Goal: Information Seeking & Learning: Learn about a topic

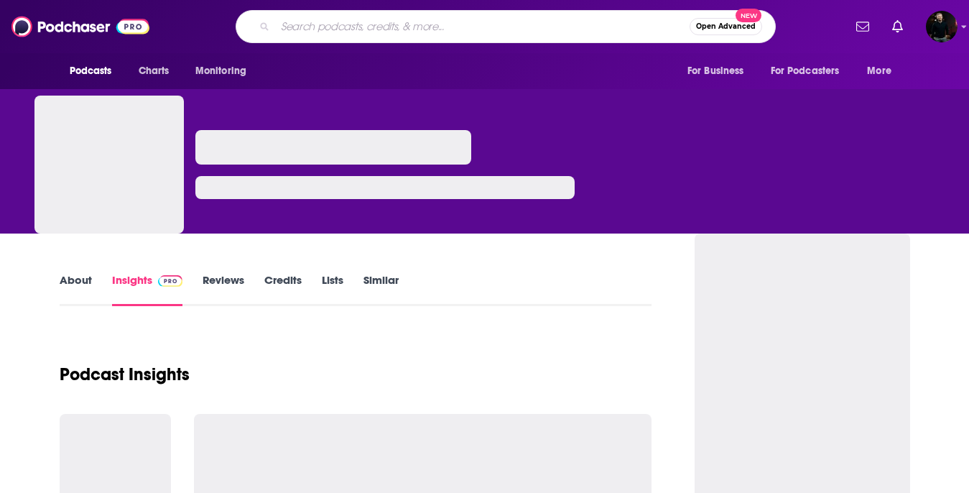
click at [423, 23] on input "Search podcasts, credits, & more..." at bounding box center [482, 26] width 415 height 23
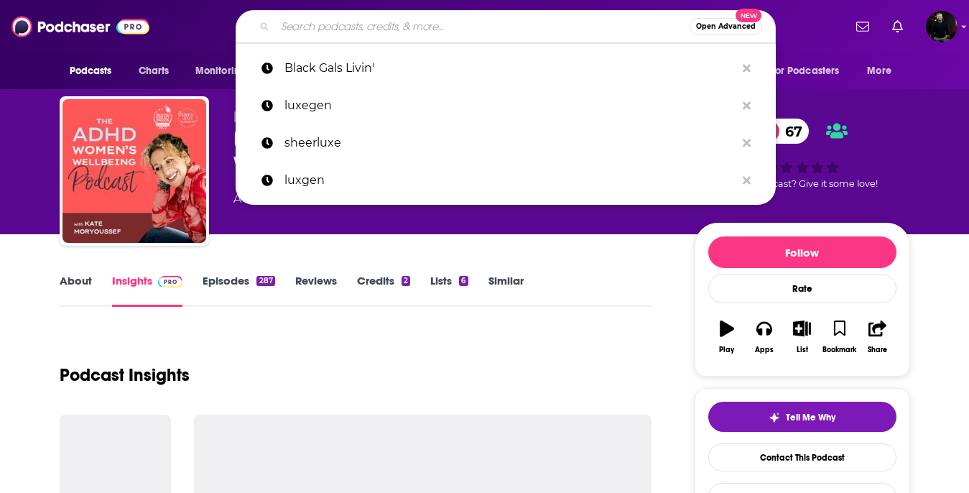
type input "@amillennialmind"
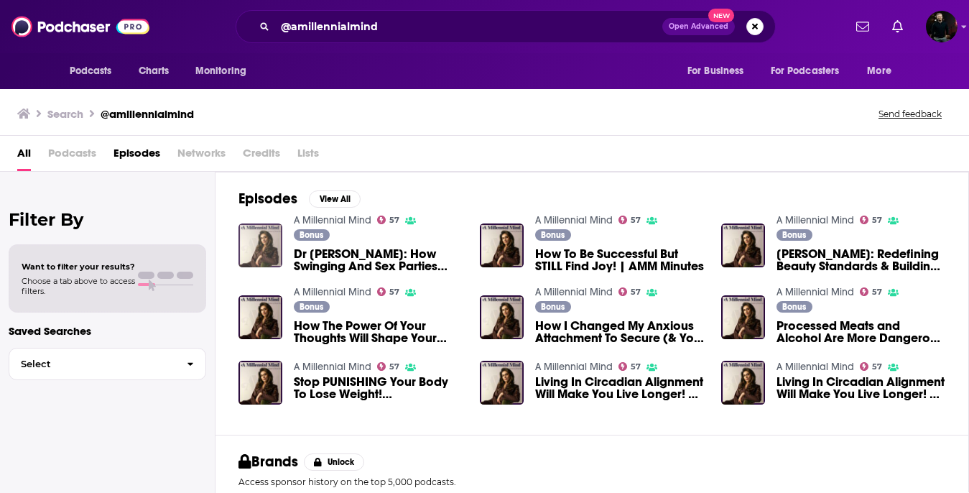
click at [264, 241] on img "Dr Tara: How Swinging And Sex Parties Can Save Your Relationship! | AMM Minutes" at bounding box center [261, 245] width 44 height 44
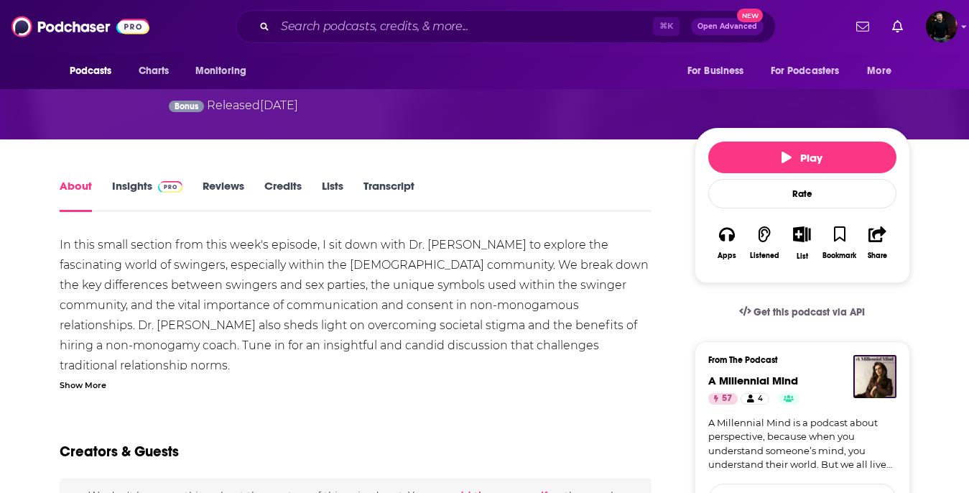
scroll to position [172, 0]
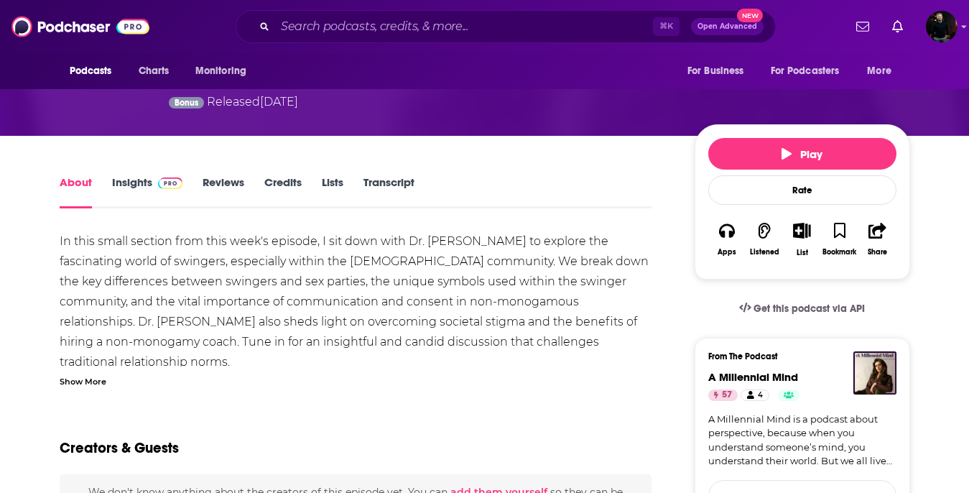
click at [123, 175] on link "Insights" at bounding box center [147, 191] width 71 height 33
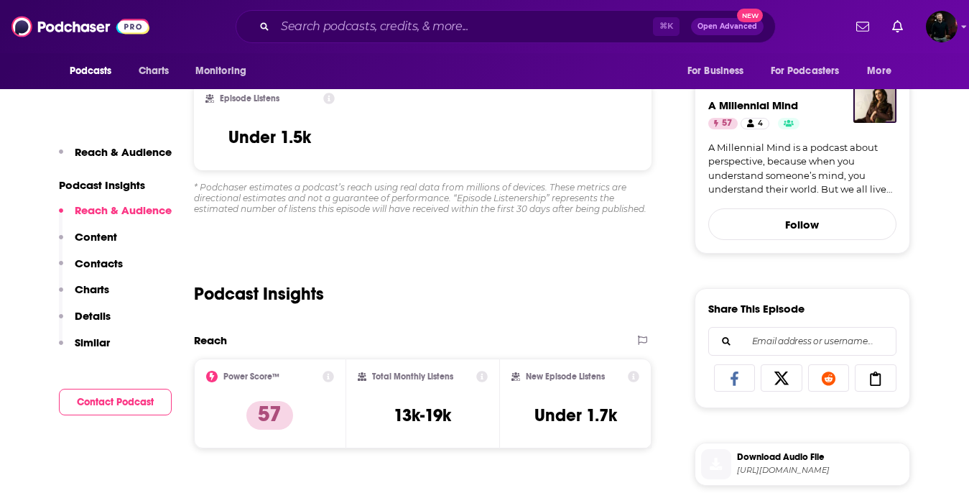
scroll to position [516, 0]
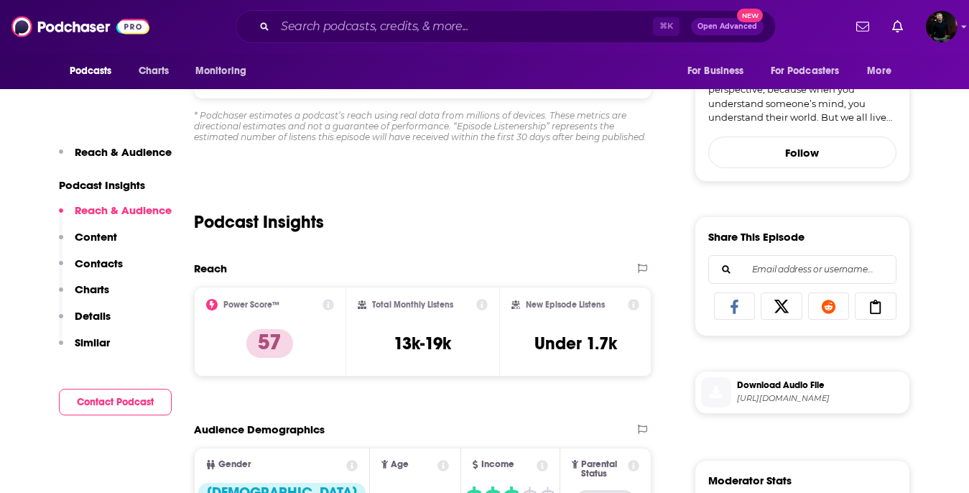
click at [328, 299] on icon at bounding box center [328, 304] width 11 height 11
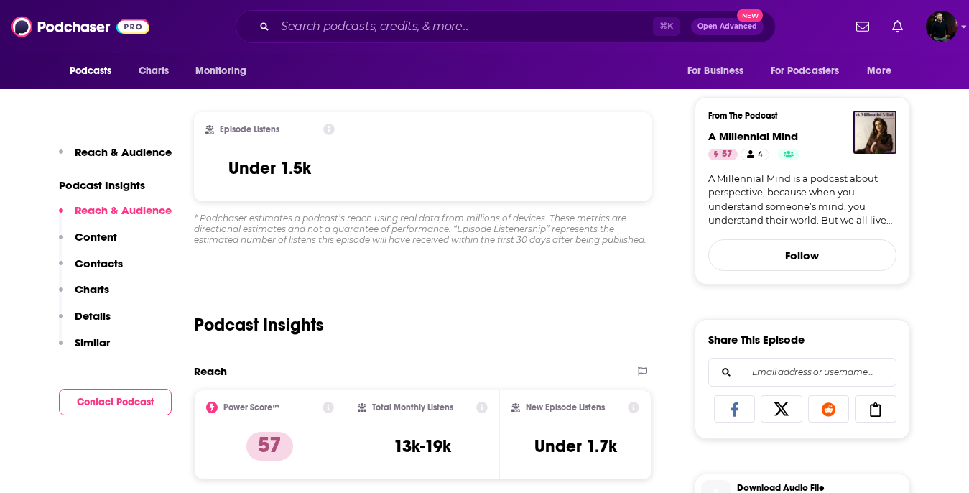
scroll to position [0, 0]
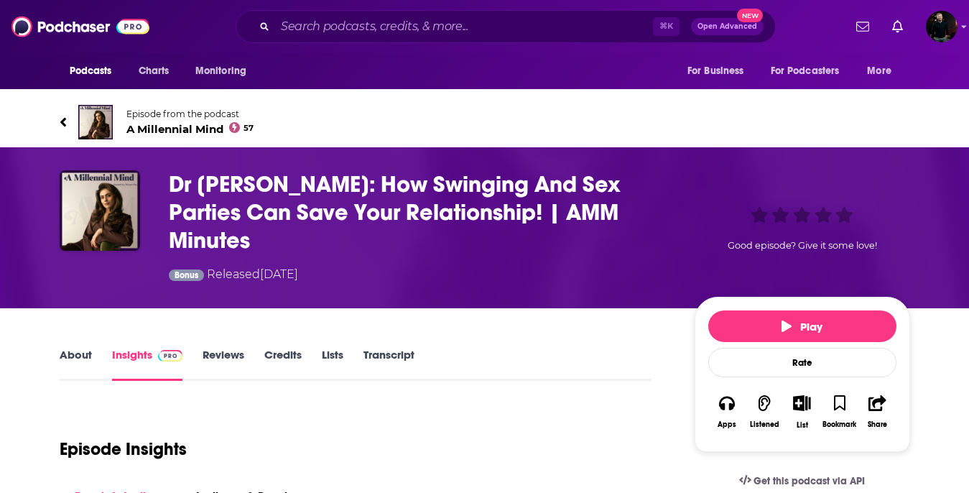
click at [82, 348] on link "About" at bounding box center [76, 364] width 32 height 33
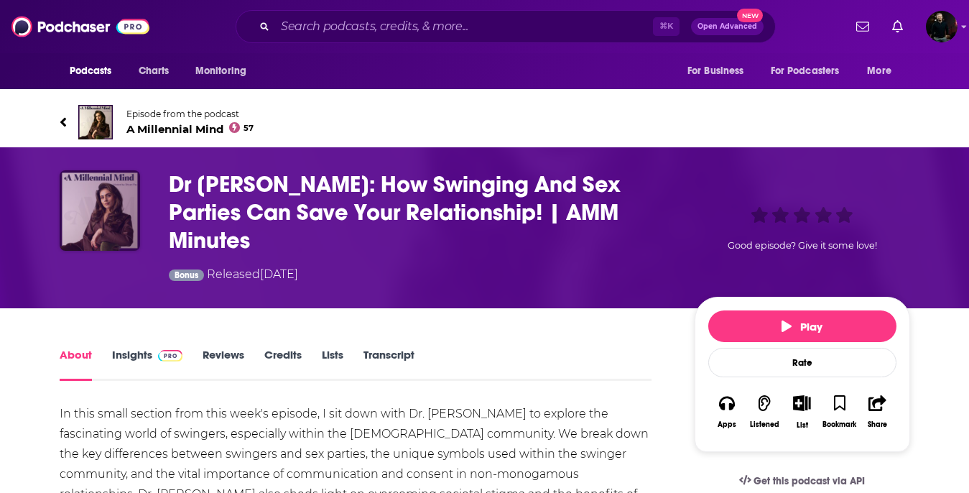
click at [101, 193] on img "Dr Tara: How Swinging And Sex Parties Can Save Your Relationship! | AMM Minutes" at bounding box center [100, 210] width 80 height 80
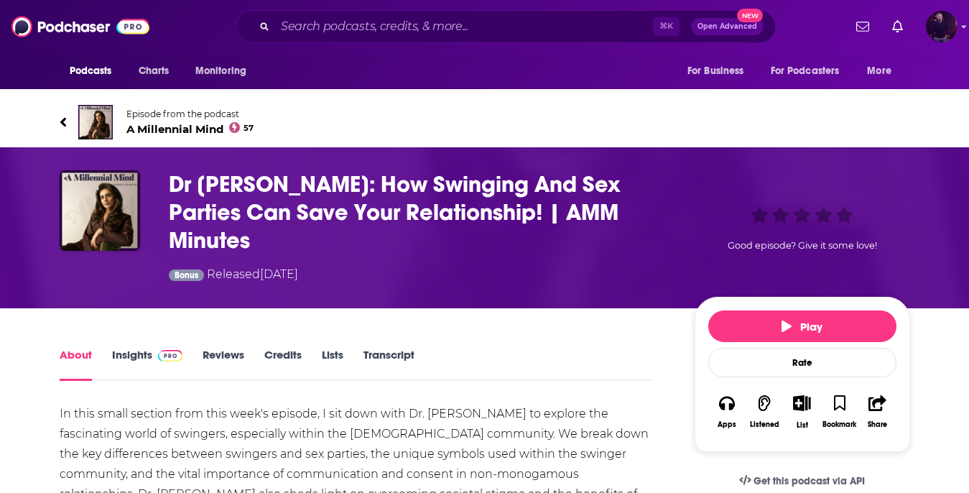
click at [943, 22] on img "Logged in as davidajsavage" at bounding box center [942, 27] width 32 height 32
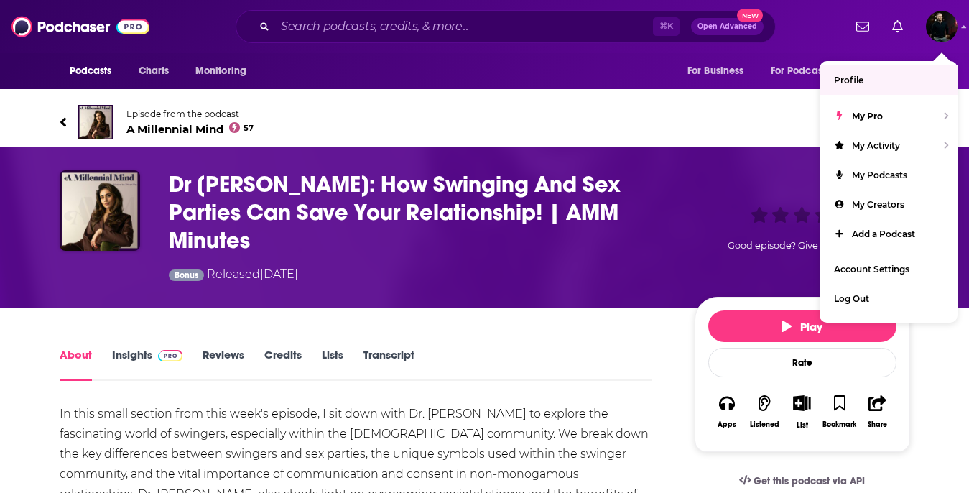
click at [128, 348] on link "Insights" at bounding box center [147, 364] width 71 height 33
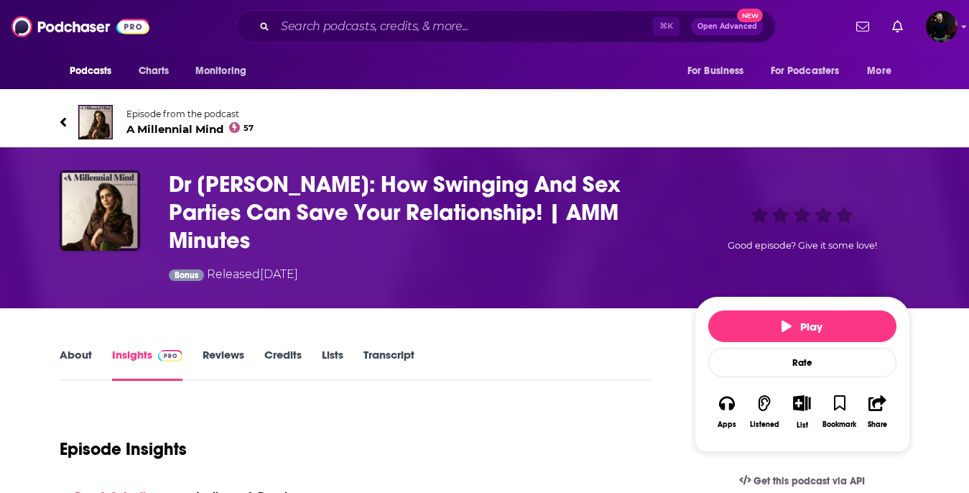
click at [218, 348] on link "Reviews" at bounding box center [224, 364] width 42 height 33
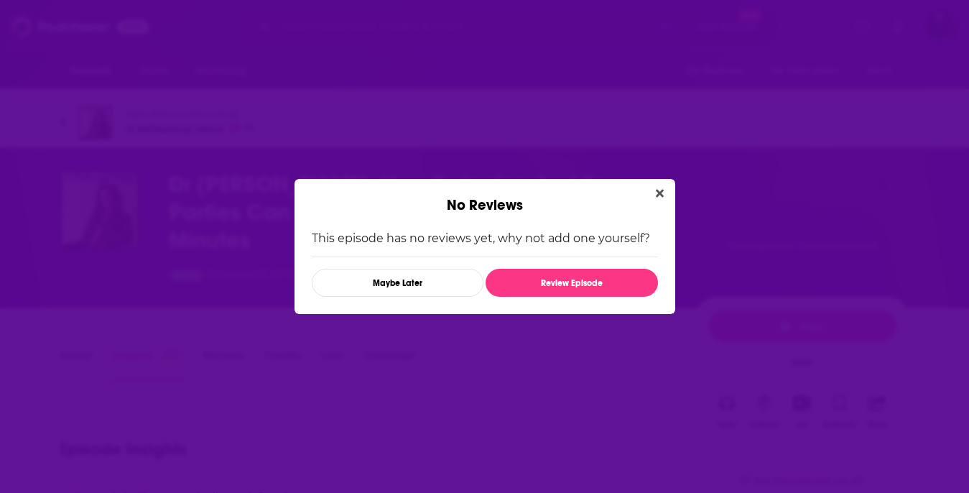
click at [665, 182] on div "No Reviews" at bounding box center [485, 196] width 381 height 35
click at [658, 192] on icon "Close" at bounding box center [660, 194] width 8 height 8
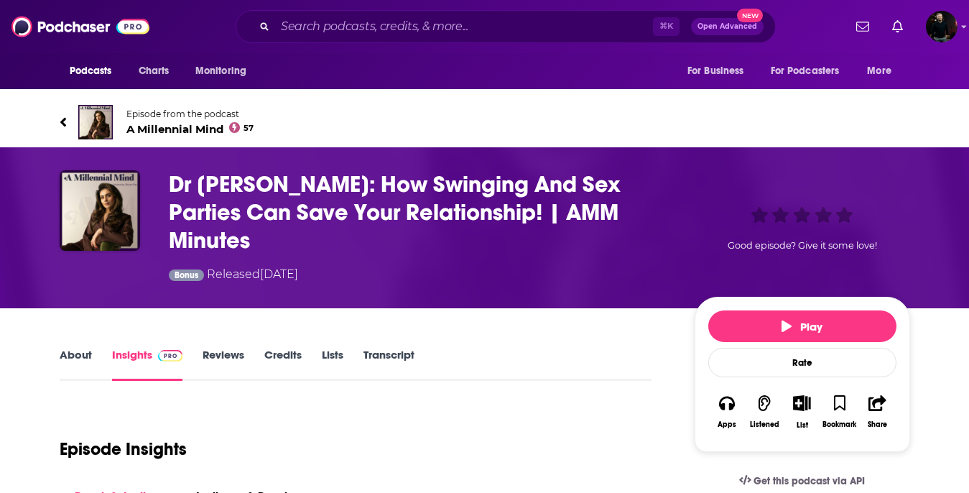
click at [74, 348] on link "About" at bounding box center [76, 364] width 32 height 33
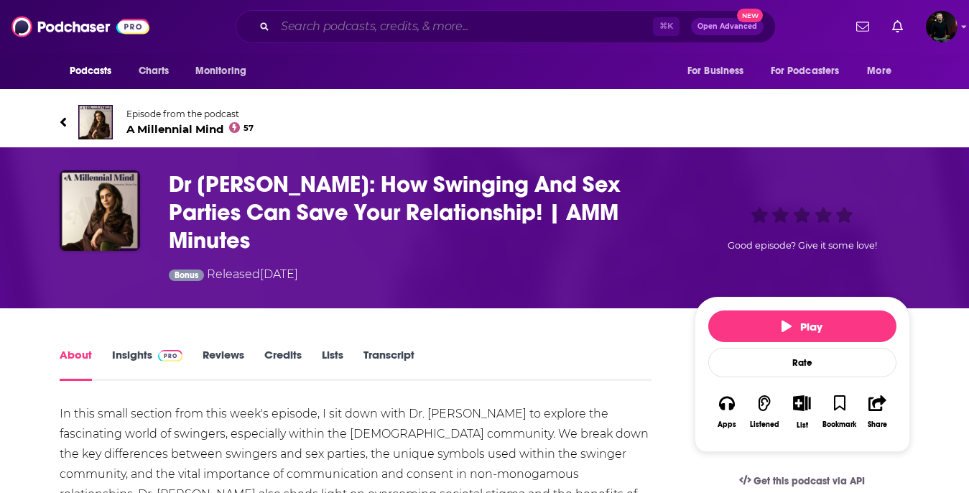
click at [310, 19] on input "Search podcasts, credits, & more..." at bounding box center [464, 26] width 378 height 23
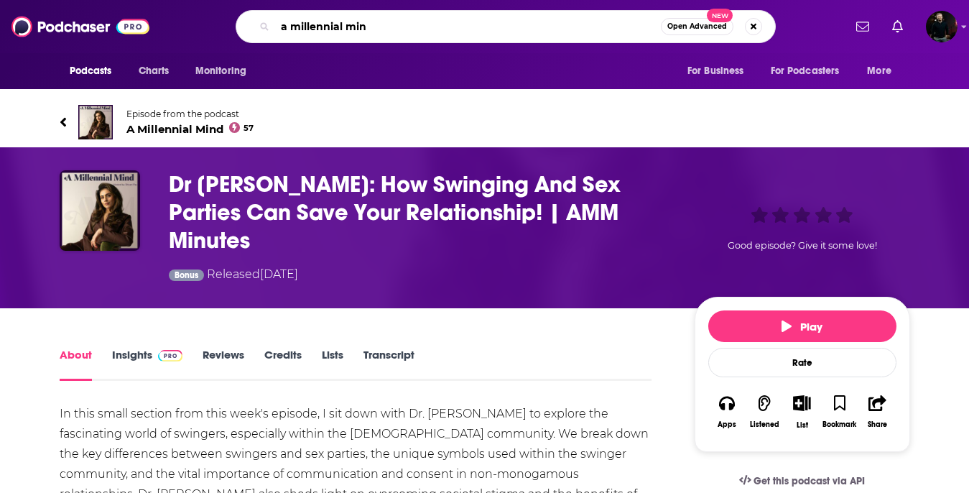
type input "a millennial mind"
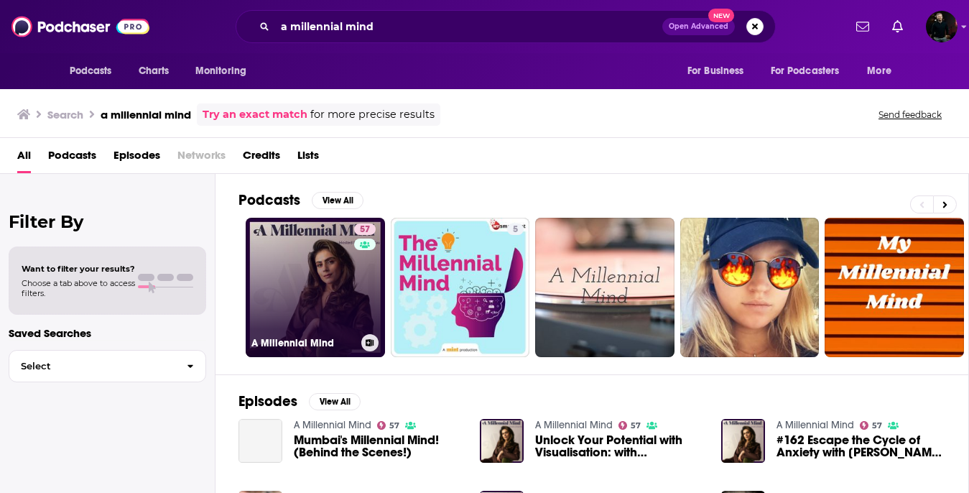
click at [302, 266] on link "57 A Millennial Mind" at bounding box center [315, 287] width 139 height 139
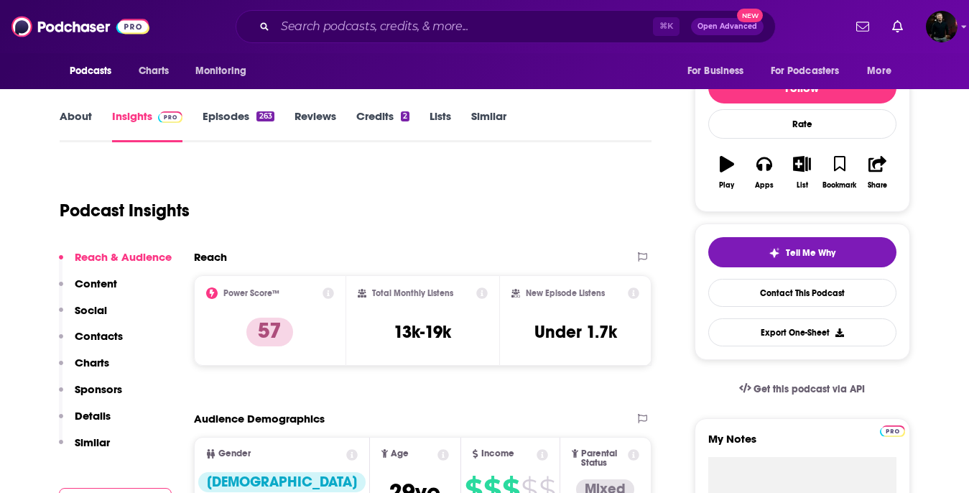
scroll to position [163, 0]
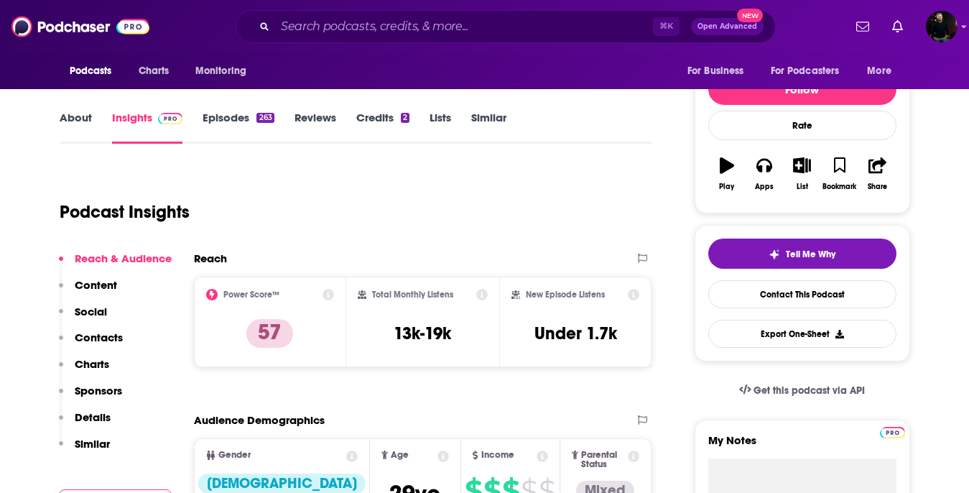
click at [226, 124] on link "Episodes 263" at bounding box center [238, 127] width 71 height 33
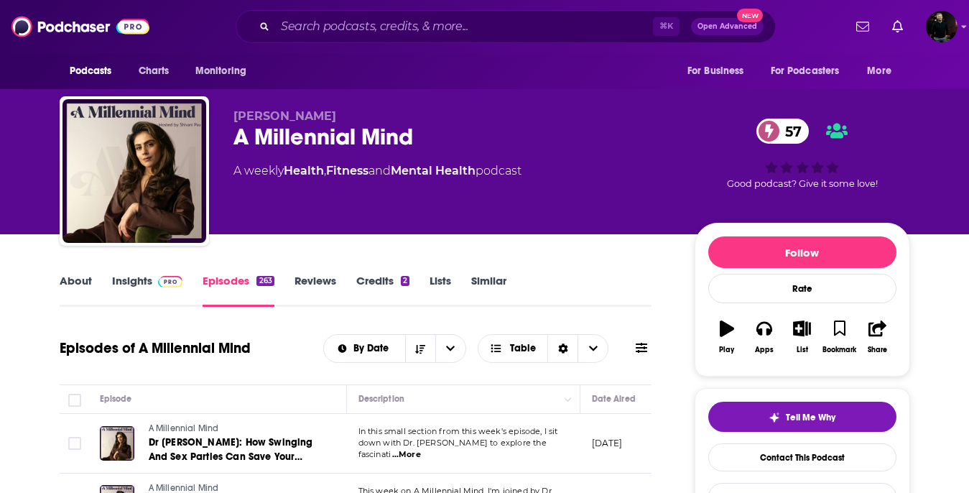
click at [135, 290] on link "Insights" at bounding box center [147, 290] width 71 height 33
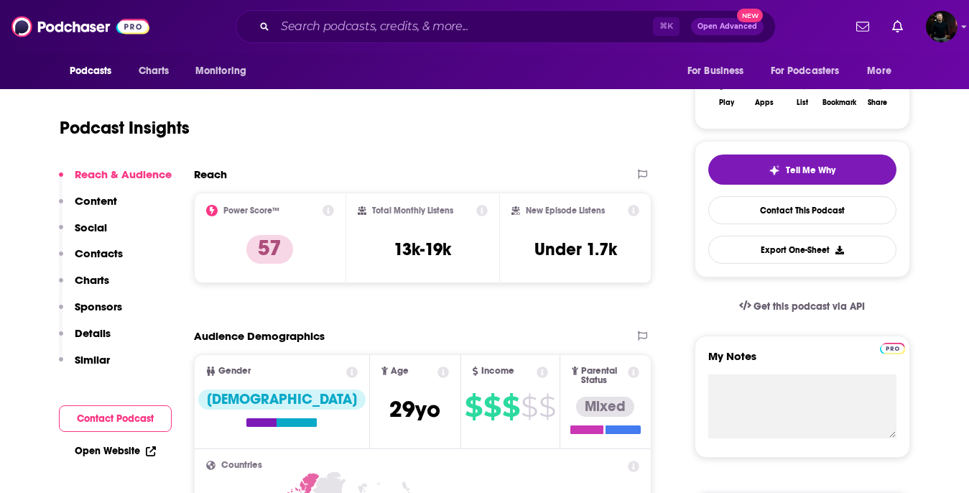
scroll to position [248, 0]
click at [325, 209] on icon at bounding box center [328, 209] width 11 height 11
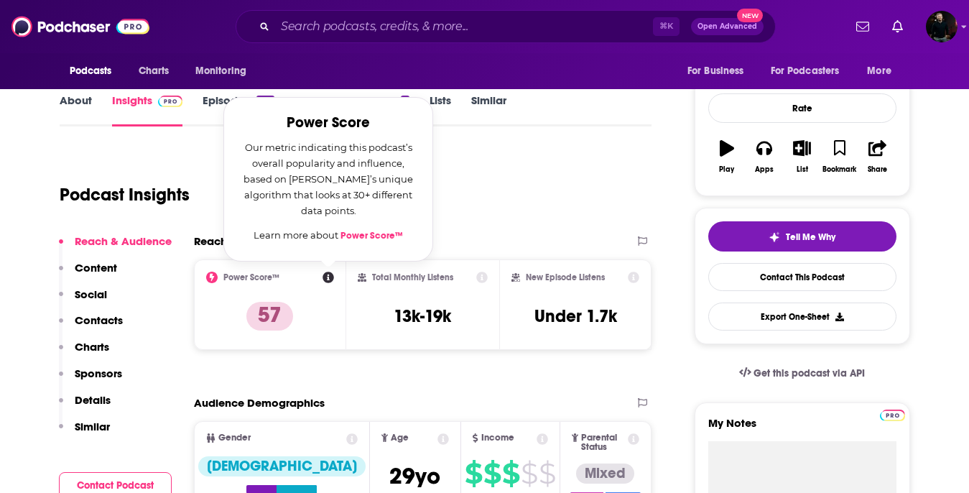
scroll to position [172, 0]
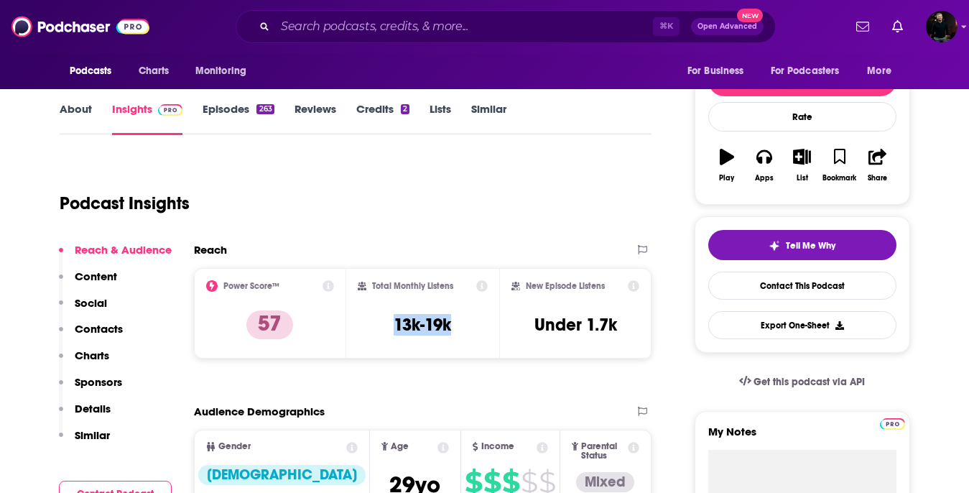
drag, startPoint x: 390, startPoint y: 326, endPoint x: 471, endPoint y: 326, distance: 80.5
click at [471, 326] on div "Total Monthly Listens 13k-19k" at bounding box center [423, 313] width 130 height 66
copy h3 "13k-19k"
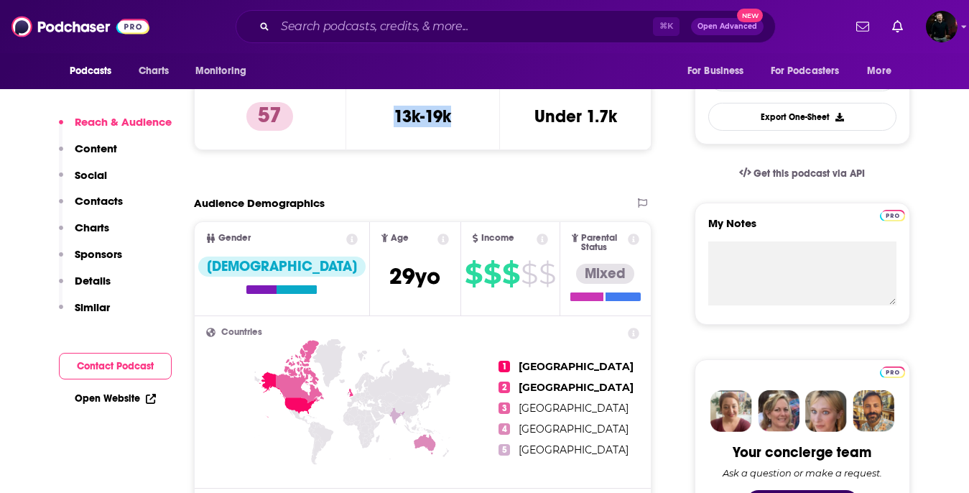
scroll to position [382, 0]
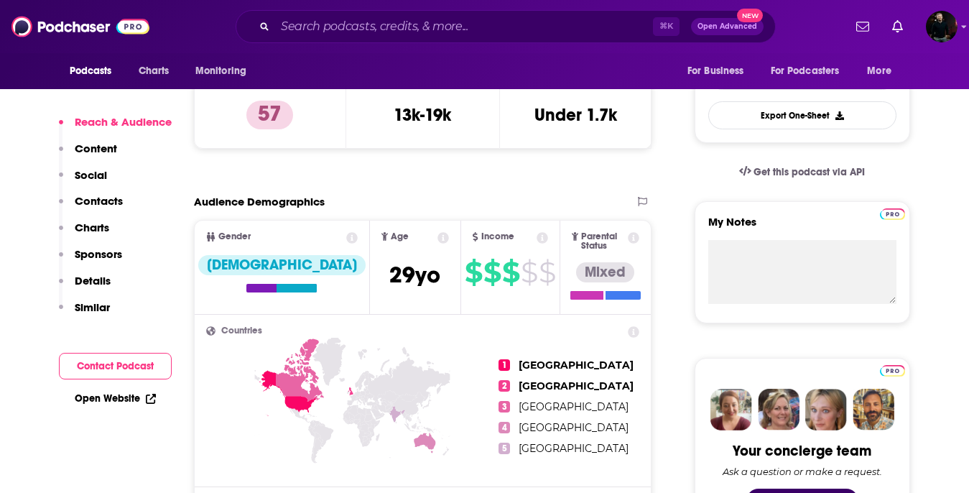
click at [438, 239] on icon at bounding box center [443, 237] width 11 height 11
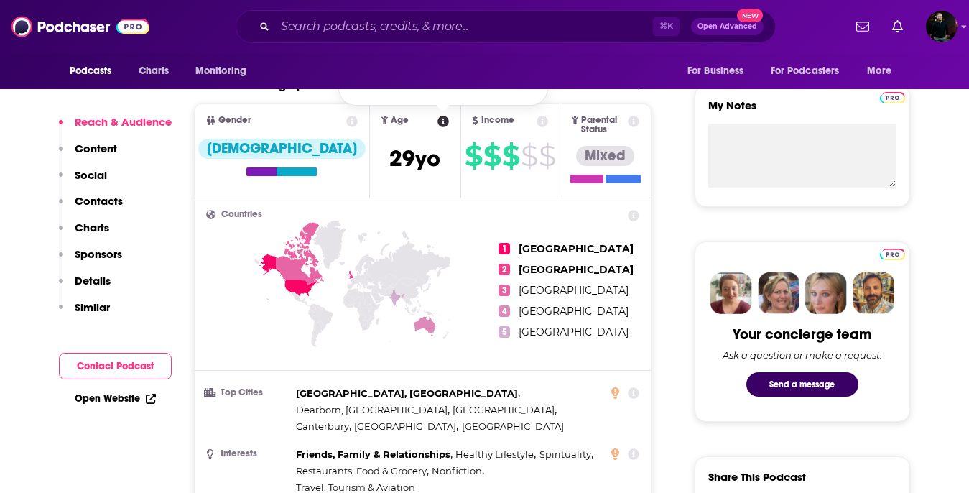
scroll to position [499, 0]
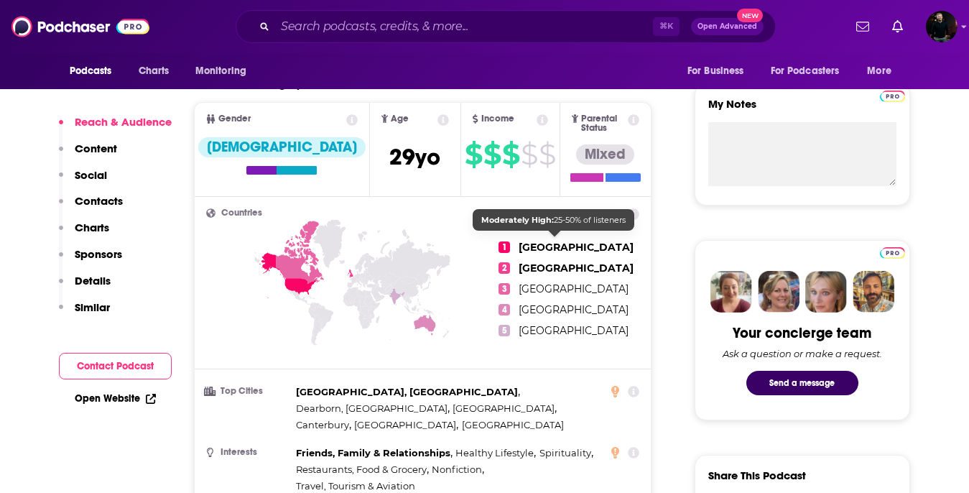
click at [538, 241] on span "[GEOGRAPHIC_DATA]" at bounding box center [576, 247] width 115 height 13
click at [541, 263] on span "[GEOGRAPHIC_DATA]" at bounding box center [576, 268] width 115 height 13
click at [506, 262] on span "2" at bounding box center [504, 267] width 11 height 11
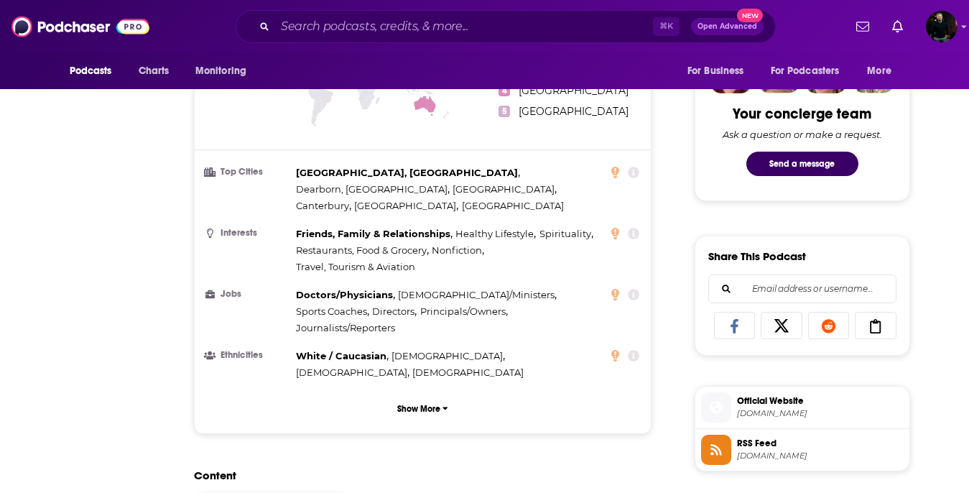
scroll to position [0, 0]
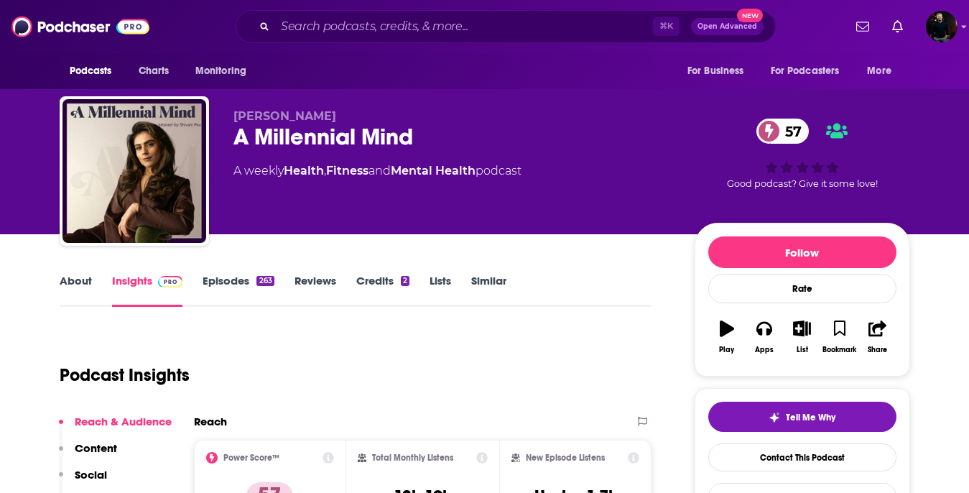
click at [230, 285] on link "Episodes 263" at bounding box center [238, 290] width 71 height 33
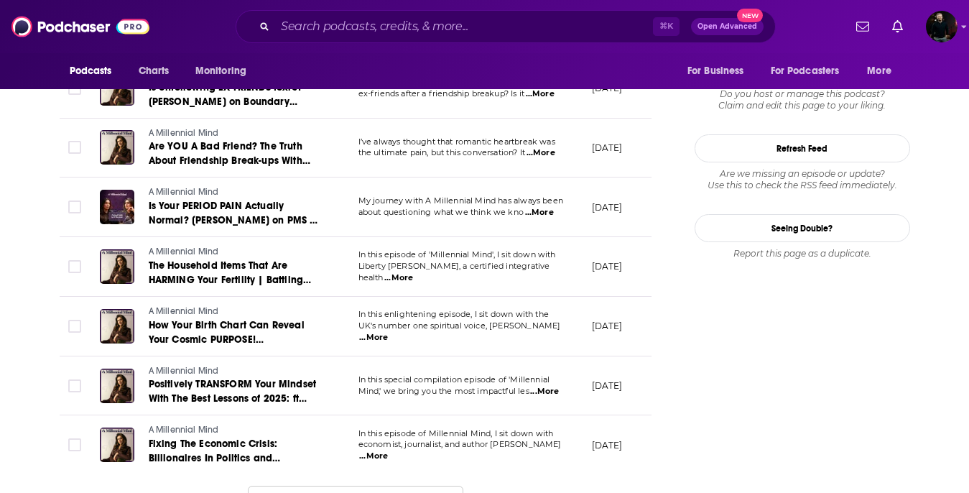
scroll to position [1487, 0]
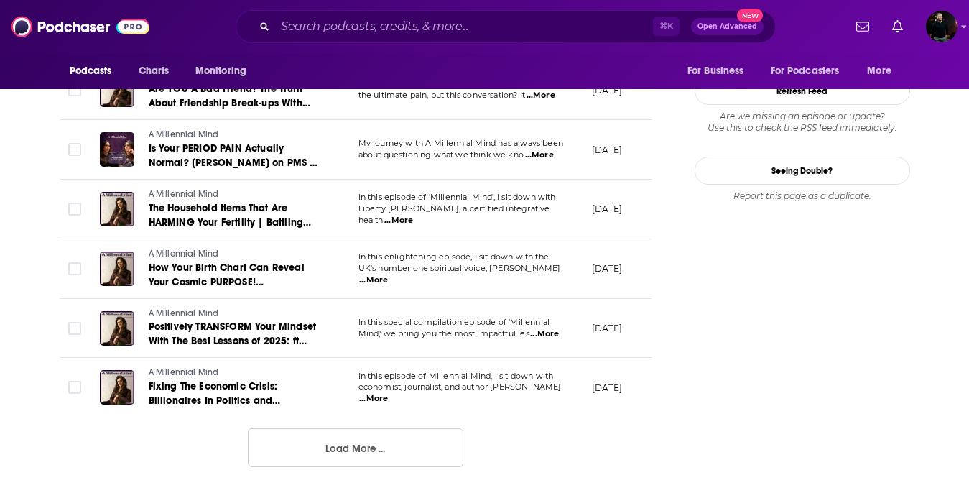
click at [301, 443] on button "Load More ..." at bounding box center [356, 447] width 216 height 39
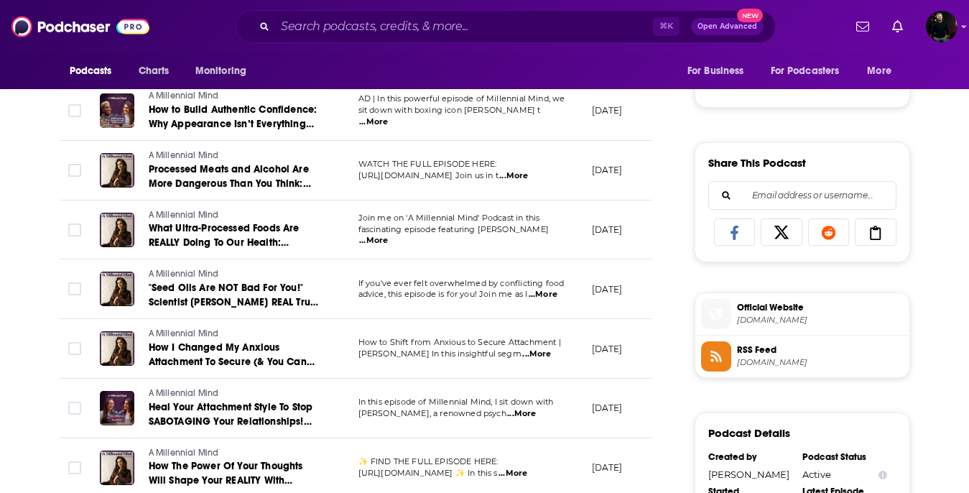
scroll to position [0, 0]
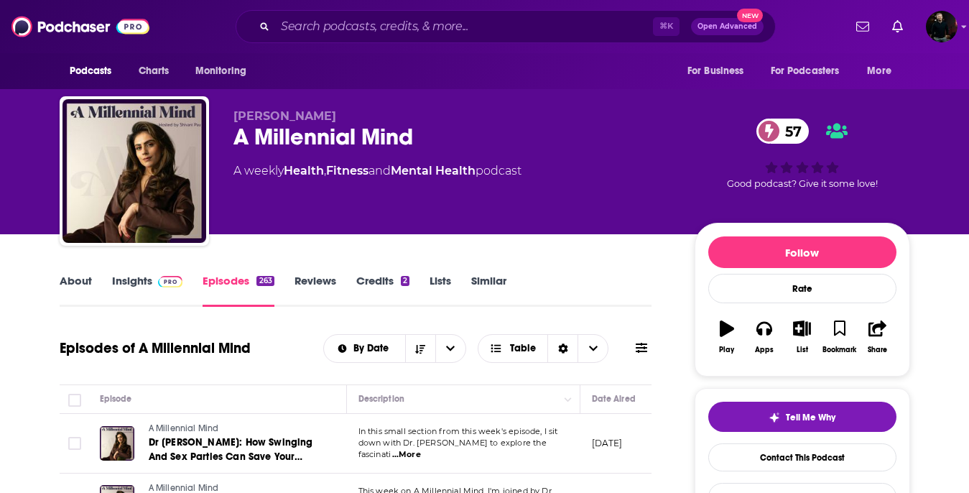
click at [121, 282] on link "Insights" at bounding box center [147, 290] width 71 height 33
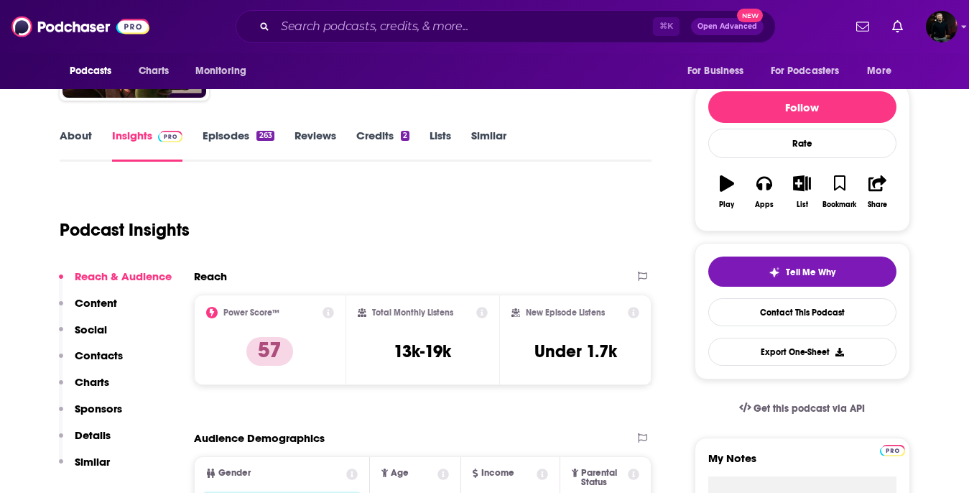
scroll to position [147, 0]
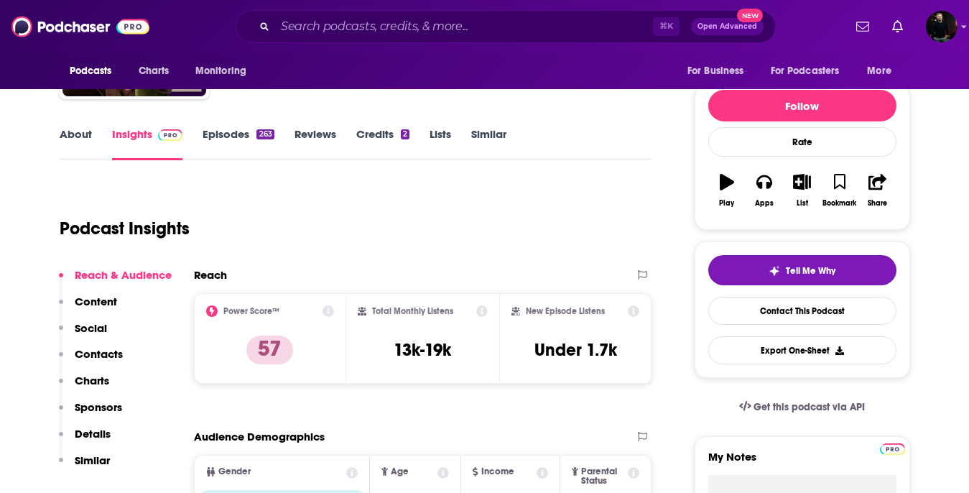
click at [328, 310] on icon at bounding box center [328, 310] width 11 height 11
click at [522, 234] on div "Podcast Insights" at bounding box center [350, 219] width 581 height 73
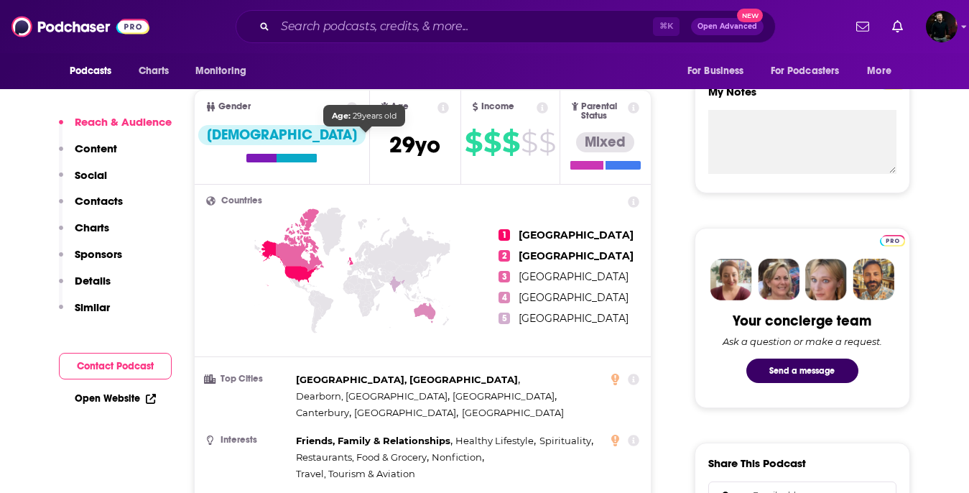
scroll to position [515, 0]
